Goal: Check status: Check status

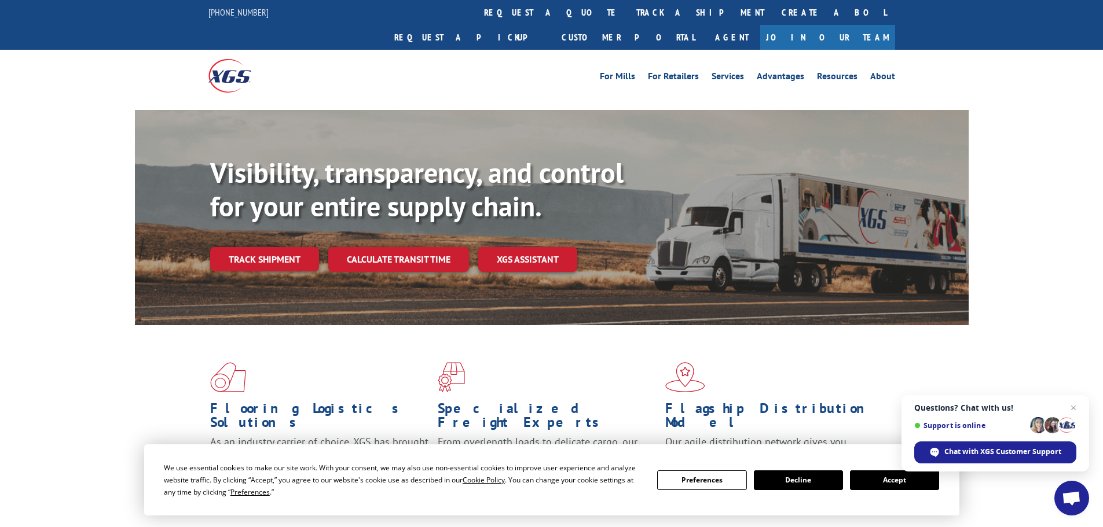
click at [259, 247] on link "Track shipment" at bounding box center [264, 259] width 109 height 24
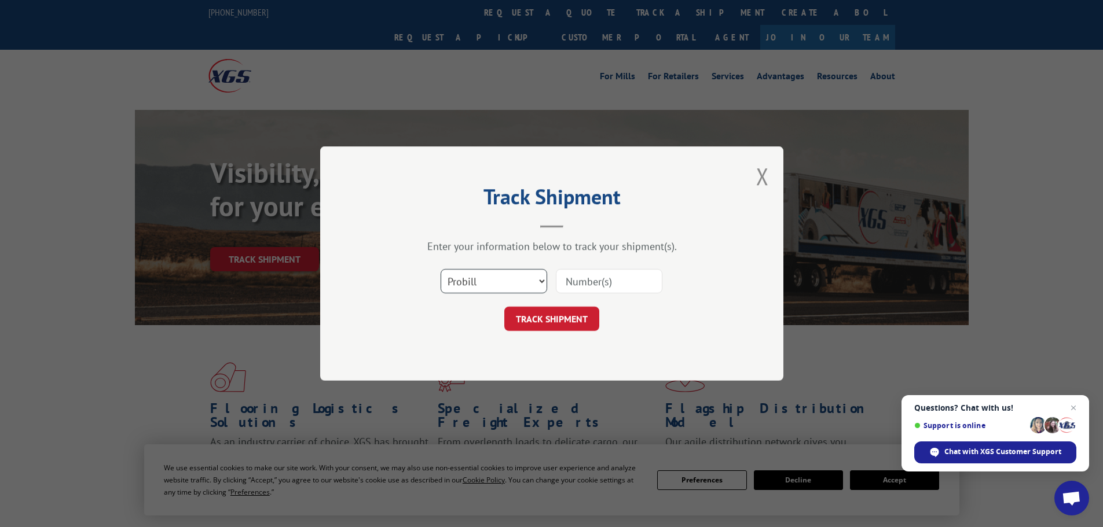
click at [490, 278] on select "Select category... Probill BOL PO" at bounding box center [494, 281] width 107 height 24
click at [441, 269] on select "Select category... Probill BOL PO" at bounding box center [494, 281] width 107 height 24
click at [573, 287] on input at bounding box center [609, 281] width 107 height 24
click at [467, 284] on select "Select category... Probill BOL PO" at bounding box center [494, 281] width 107 height 24
select select "bol"
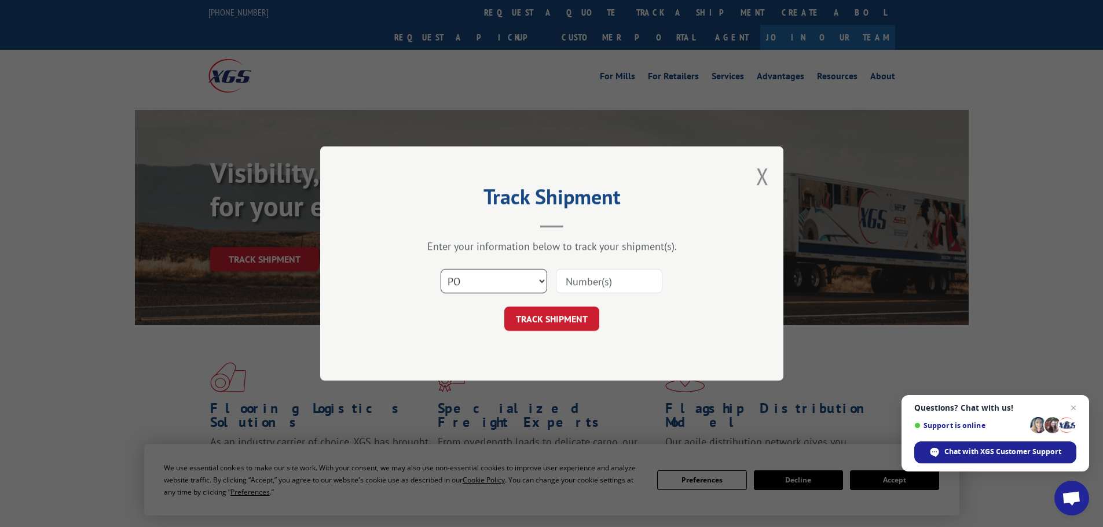
click at [441, 269] on select "Select category... Probill BOL PO" at bounding box center [494, 281] width 107 height 24
paste input "15472281"
type input "15472281"
click button "TRACK SHIPMENT" at bounding box center [551, 319] width 95 height 24
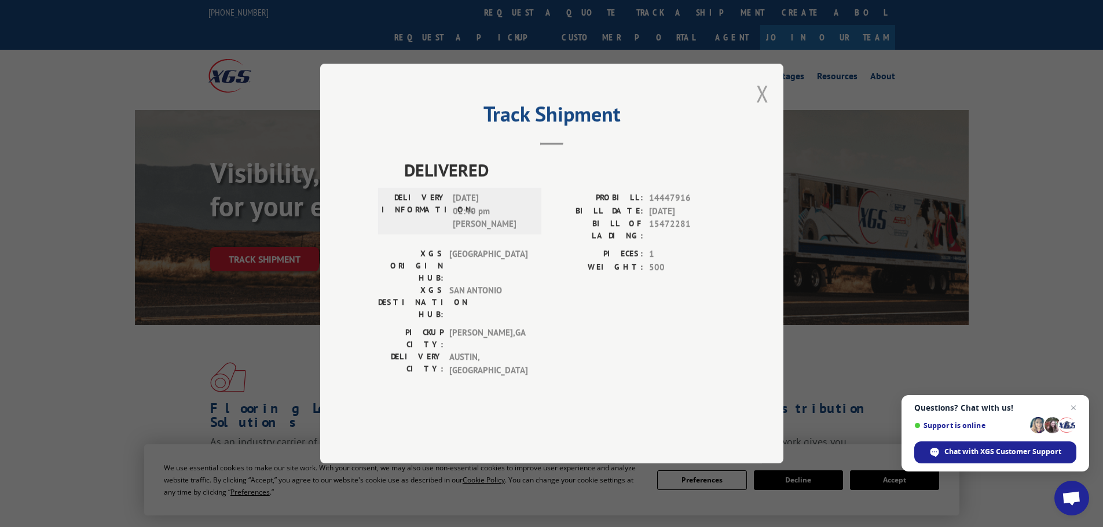
click at [765, 109] on button "Close modal" at bounding box center [762, 93] width 13 height 31
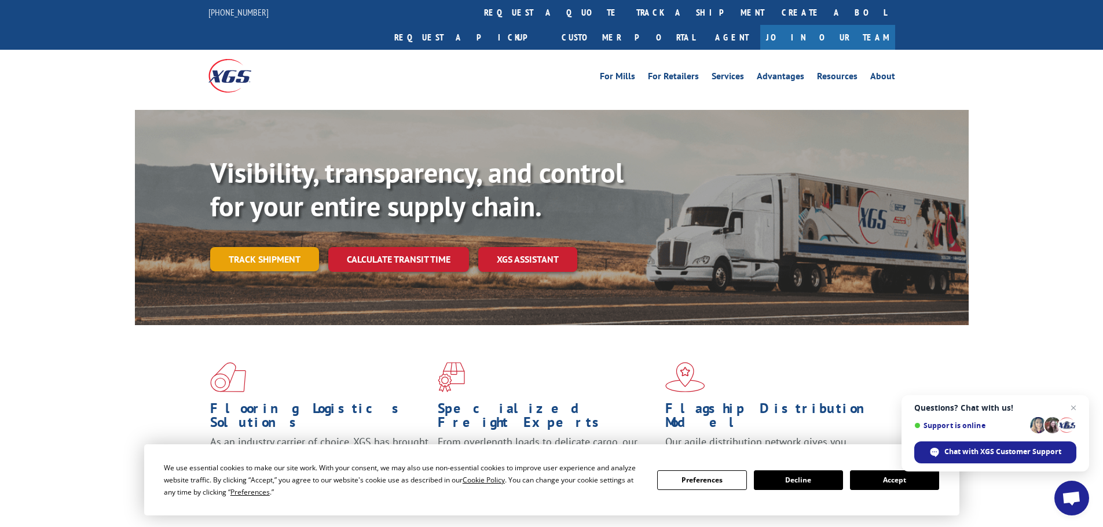
click at [302, 247] on link "Track shipment" at bounding box center [264, 259] width 109 height 24
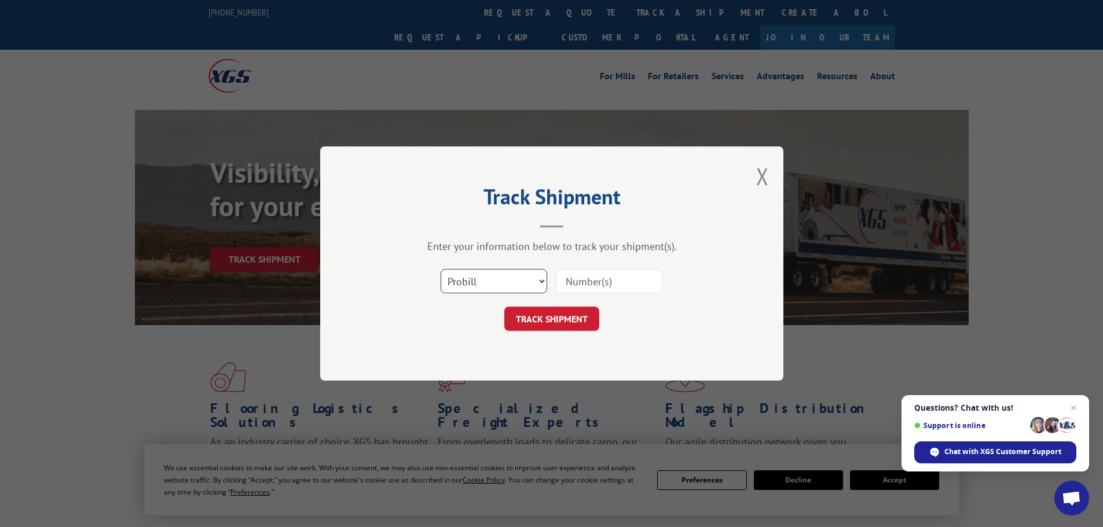
click at [468, 271] on select "Select category... Probill BOL PO" at bounding box center [494, 281] width 107 height 24
select select "po"
click at [441, 269] on select "Select category... Probill BOL PO" at bounding box center [494, 281] width 107 height 24
click at [602, 274] on input at bounding box center [609, 281] width 107 height 24
paste input "15472281"
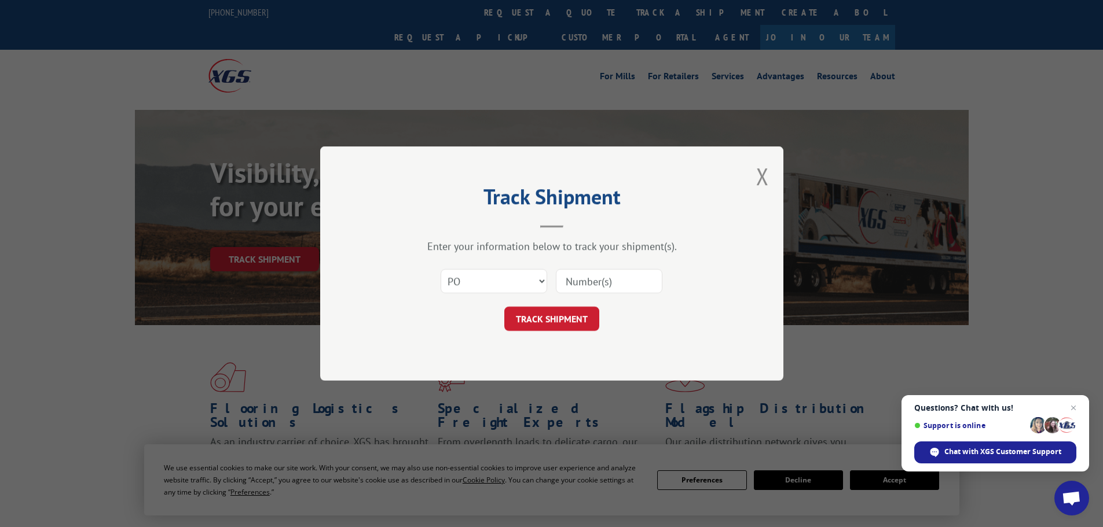
type input "15472281"
click button "TRACK SHIPMENT" at bounding box center [551, 319] width 95 height 24
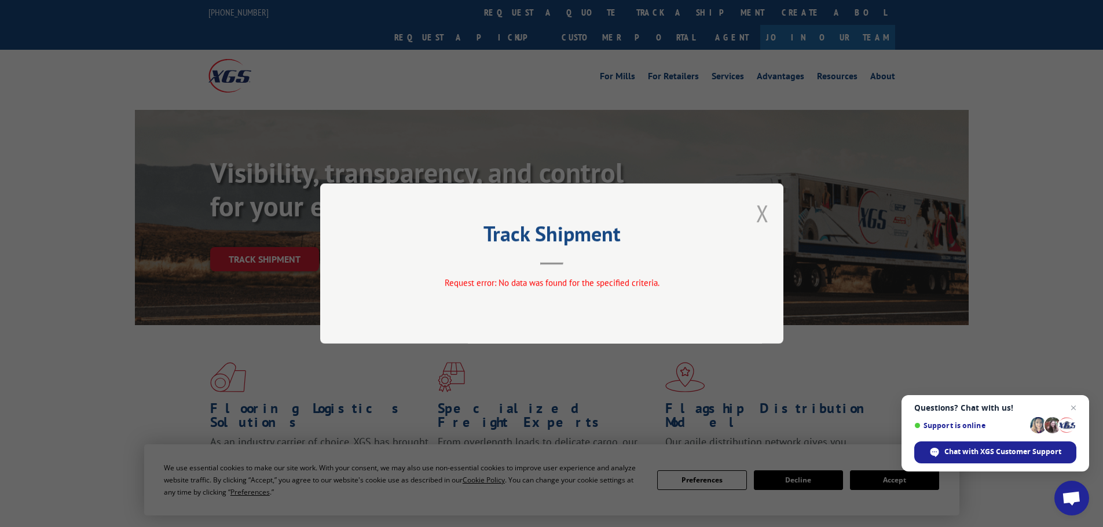
click at [764, 207] on button "Close modal" at bounding box center [762, 213] width 13 height 31
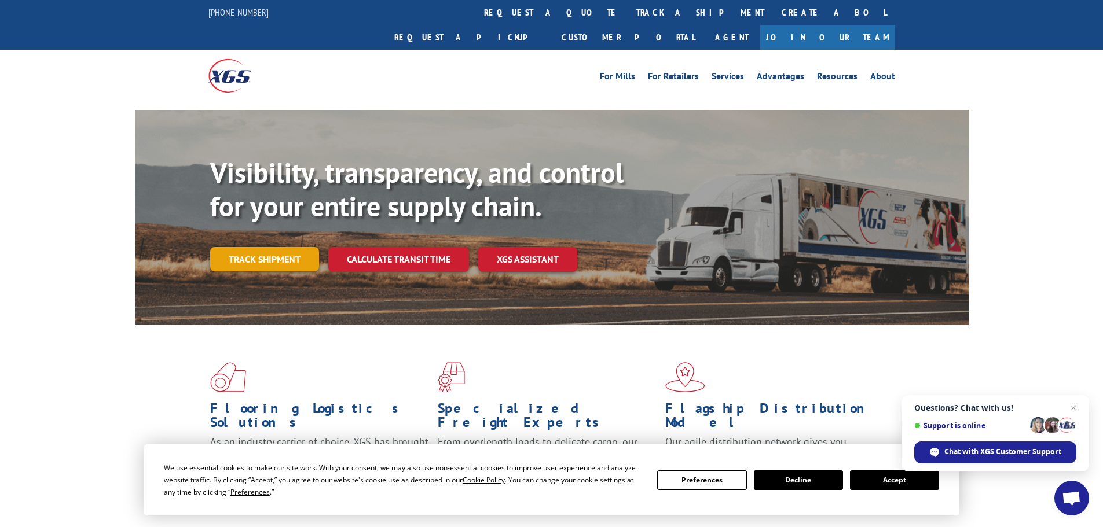
click at [264, 247] on link "Track shipment" at bounding box center [264, 259] width 109 height 24
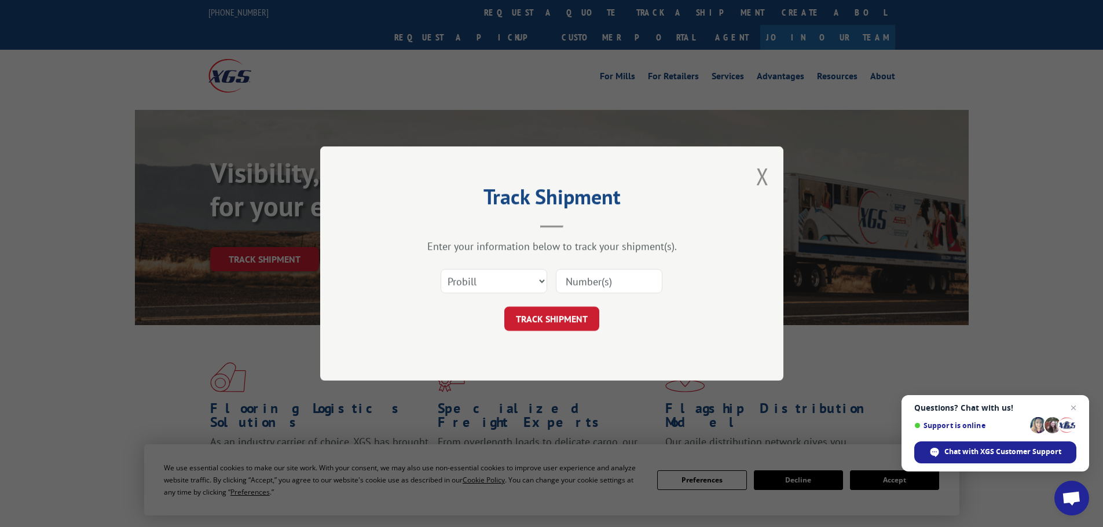
click at [486, 293] on div "Select category... Probill BOL PO" at bounding box center [493, 281] width 105 height 27
click at [486, 289] on select "Select category... Probill BOL PO" at bounding box center [494, 281] width 107 height 24
select select "po"
click at [441, 269] on select "Select category... Probill BOL PO" at bounding box center [494, 281] width 107 height 24
click at [573, 280] on input at bounding box center [609, 281] width 107 height 24
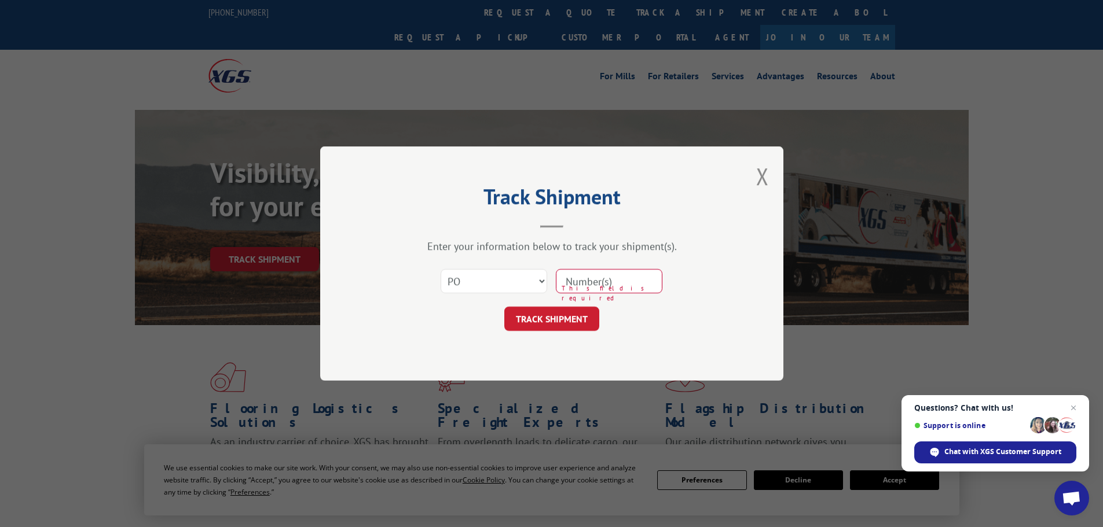
paste input "81549018"
type input "81549018"
click button "TRACK SHIPMENT" at bounding box center [551, 319] width 95 height 24
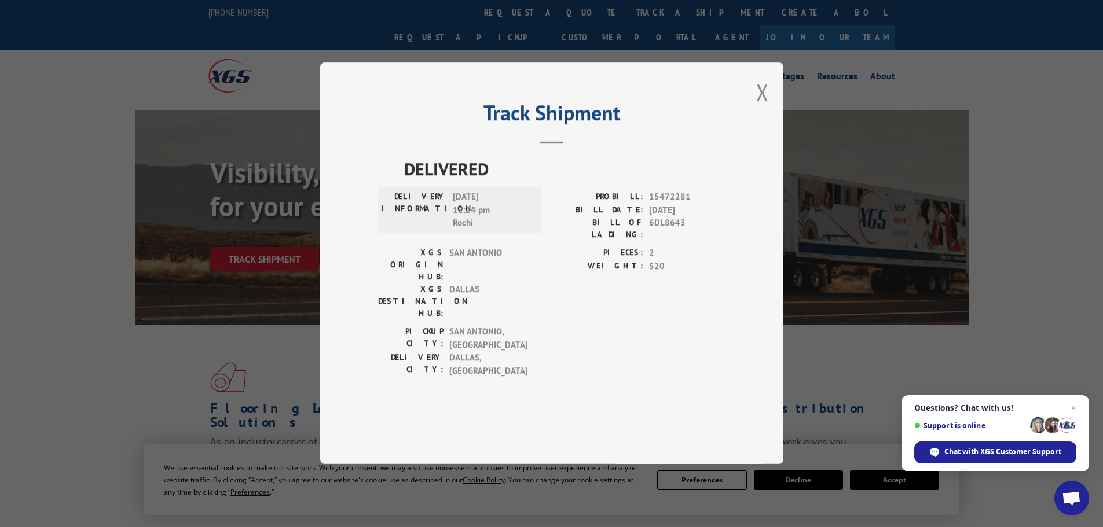
click at [472, 230] on span "[DATE] 12:24 pm Rochi" at bounding box center [492, 210] width 78 height 39
click at [767, 108] on button "Close modal" at bounding box center [762, 92] width 13 height 31
